Goal: Book appointment/travel/reservation

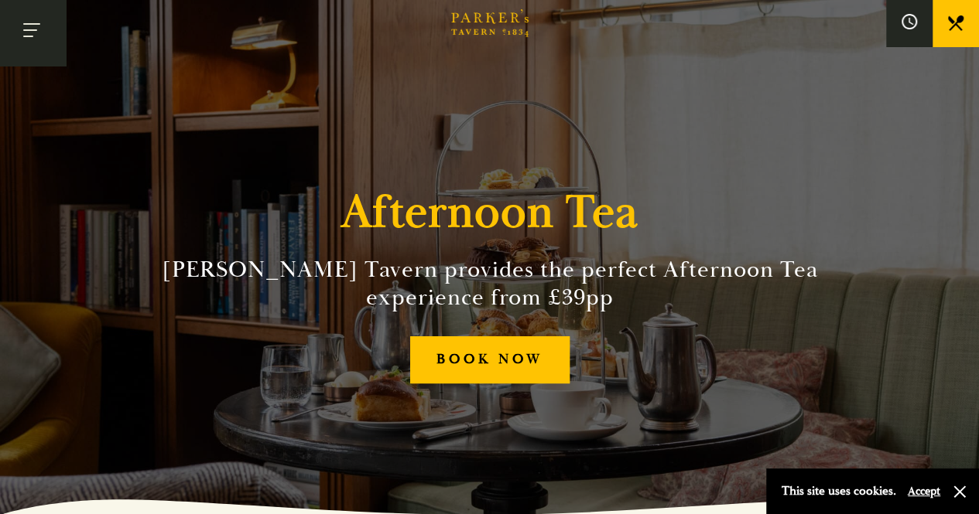
click at [43, 19] on button "Toggle navigation" at bounding box center [33, 33] width 66 height 66
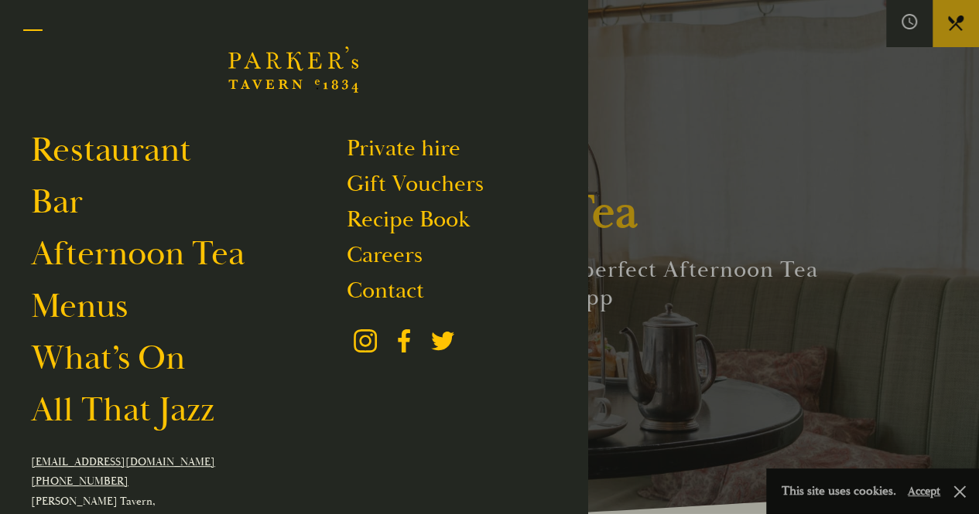
click at [35, 29] on button "Toggle navigation" at bounding box center [33, 33] width 66 height 66
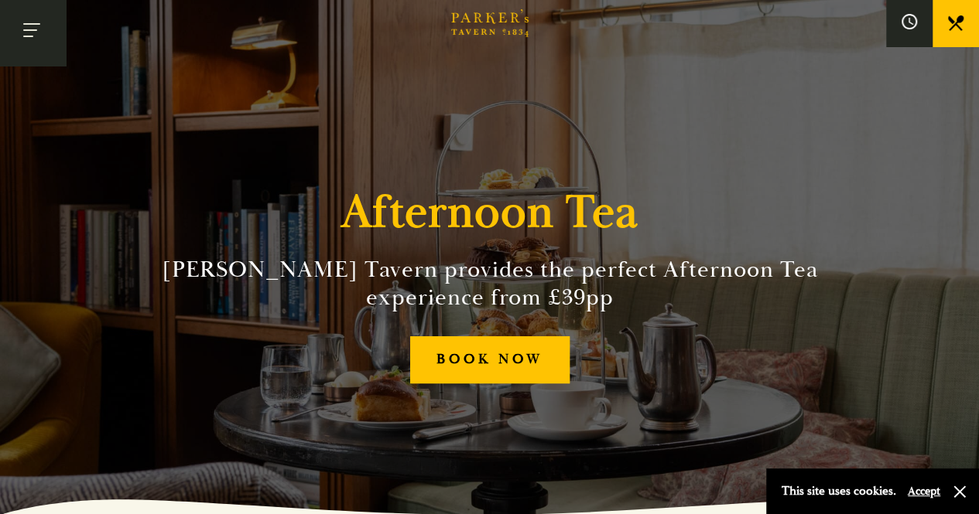
click at [32, 53] on button "Toggle navigation" at bounding box center [33, 33] width 66 height 66
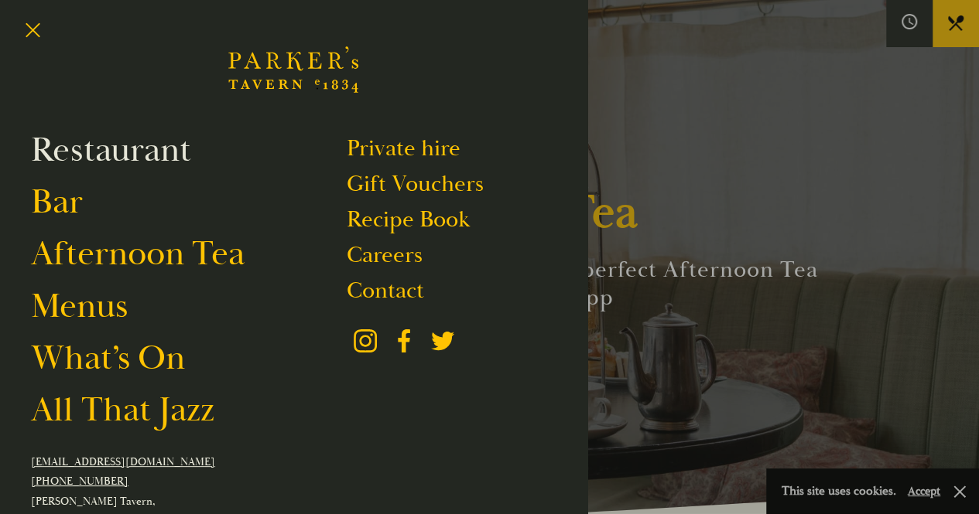
click at [114, 168] on link "Restaurant" at bounding box center [111, 149] width 160 height 43
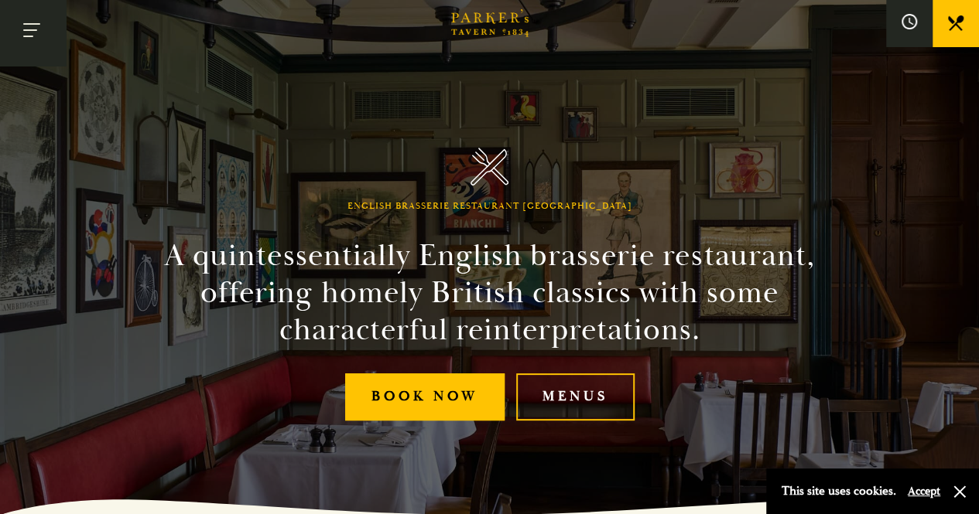
click at [39, 29] on button "Toggle navigation" at bounding box center [33, 33] width 66 height 66
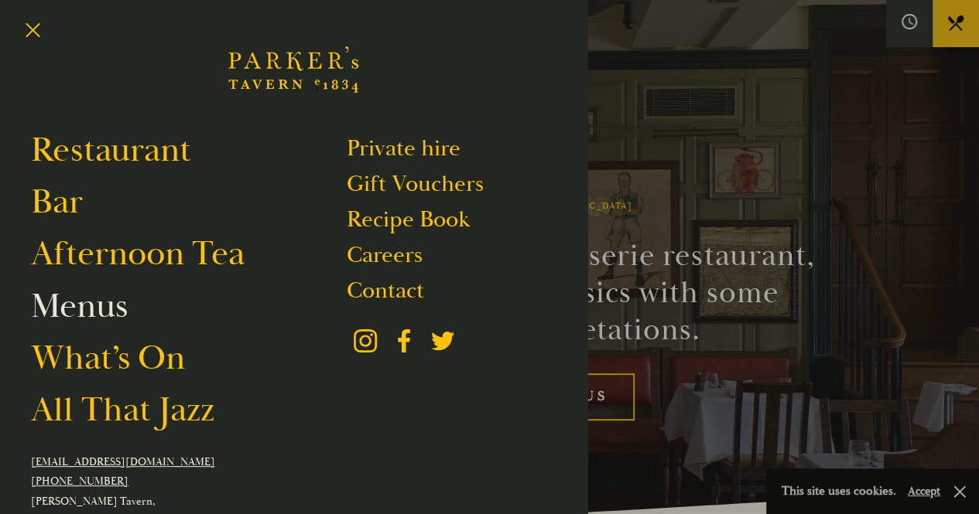
click at [111, 306] on link "Menus" at bounding box center [79, 306] width 97 height 43
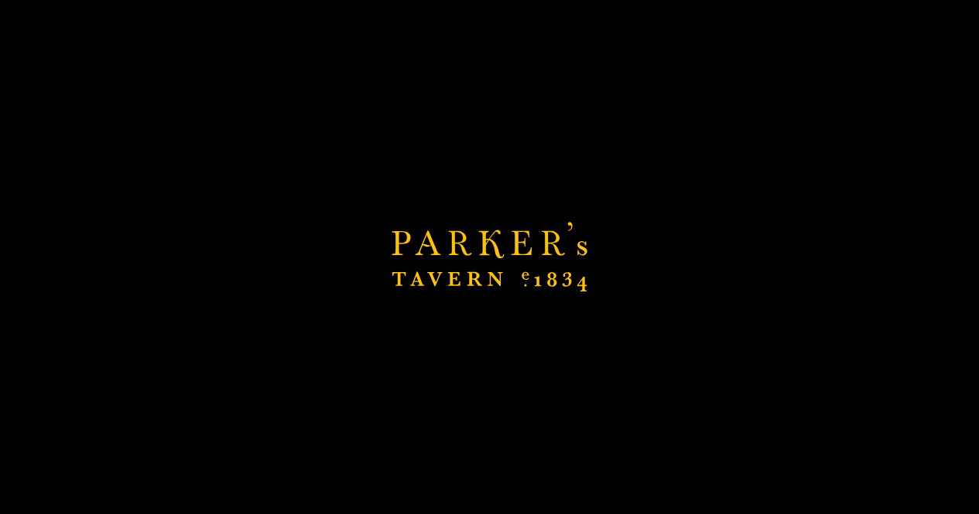
scroll to position [272, 0]
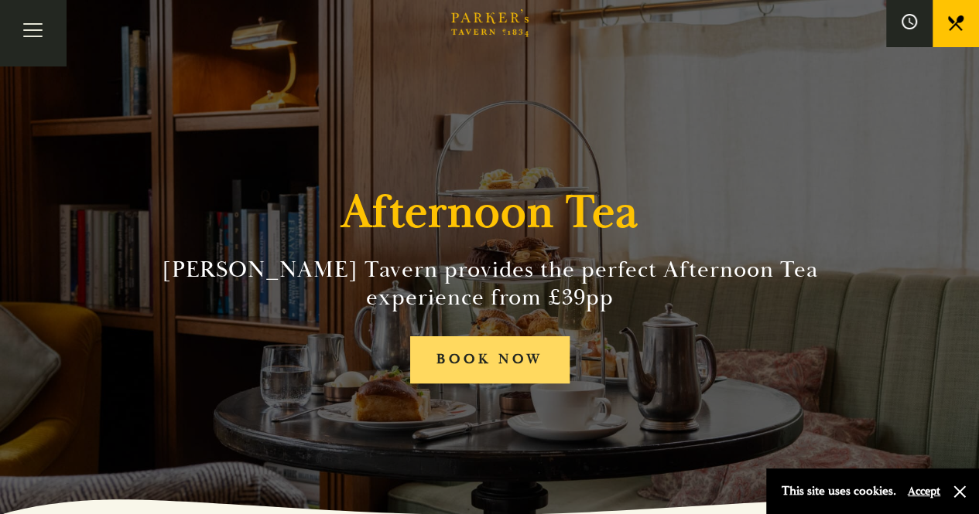
click at [463, 366] on link "BOOK NOW" at bounding box center [489, 360] width 159 height 47
